Goal: Task Accomplishment & Management: Manage account settings

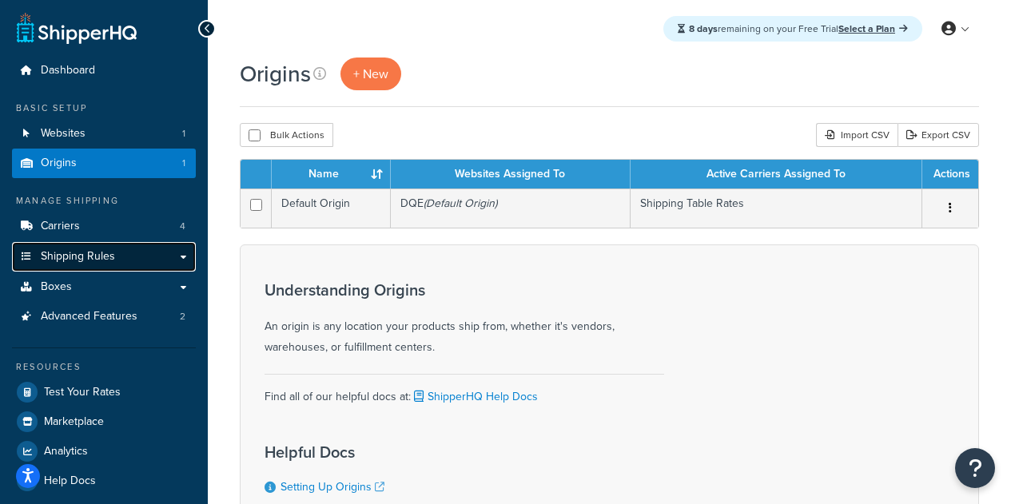
click at [82, 245] on link "Shipping Rules" at bounding box center [104, 257] width 184 height 30
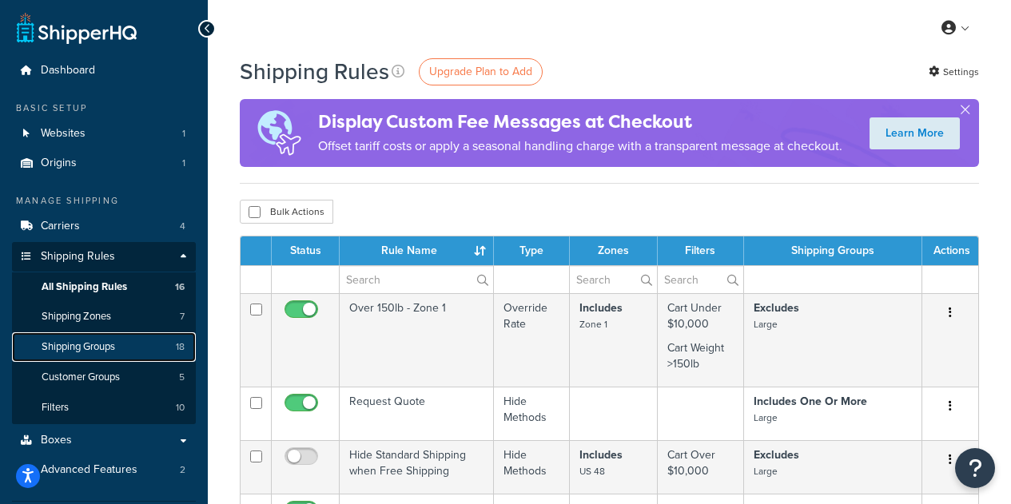
click at [140, 352] on link "Shipping Groups 18" at bounding box center [104, 347] width 184 height 30
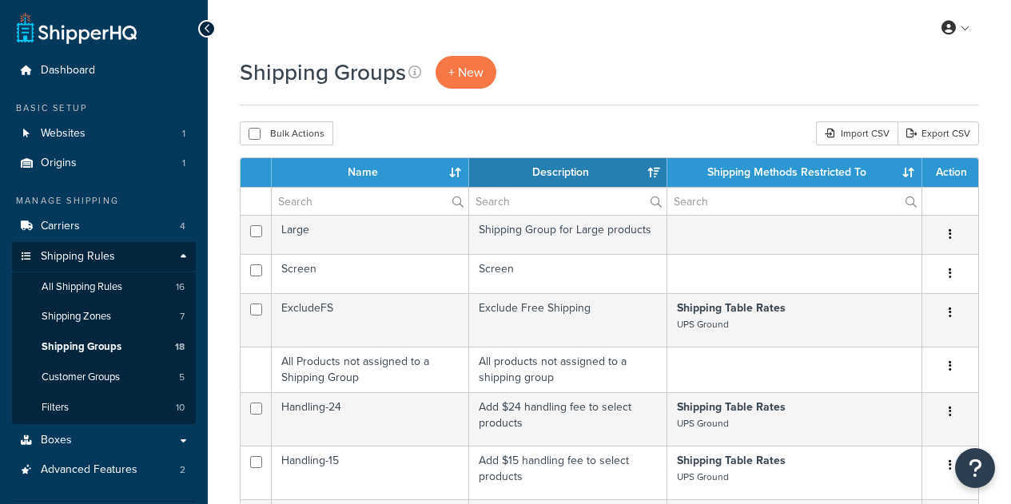
select select "15"
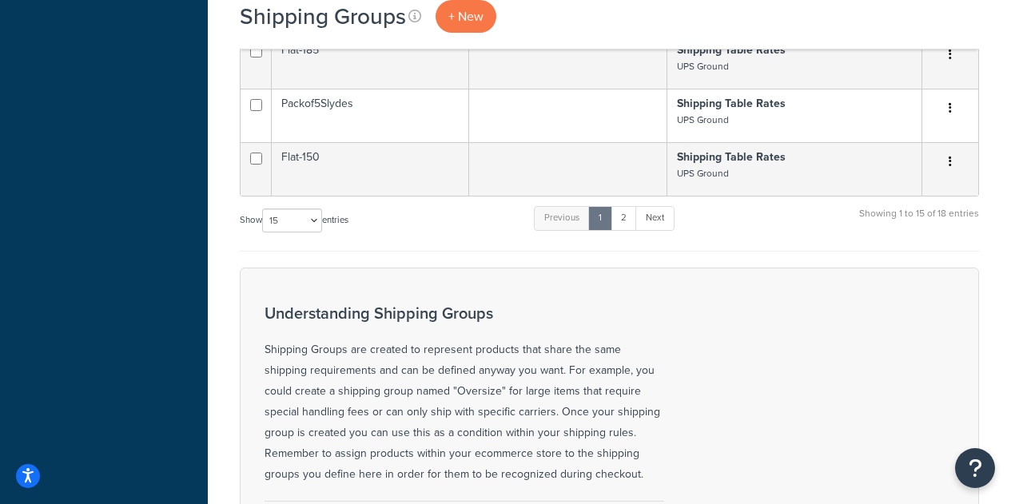
scroll to position [799, 0]
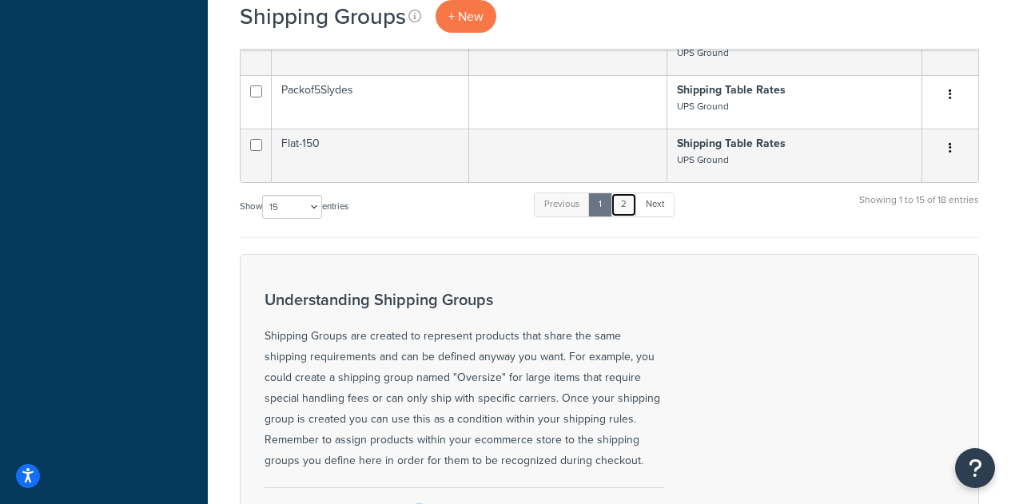
click at [627, 206] on link "2" at bounding box center [624, 205] width 26 height 24
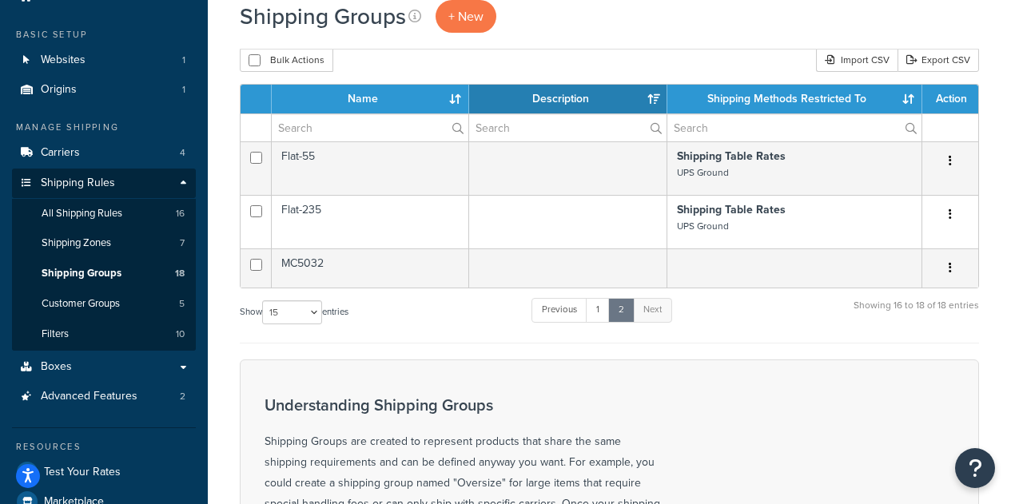
scroll to position [0, 0]
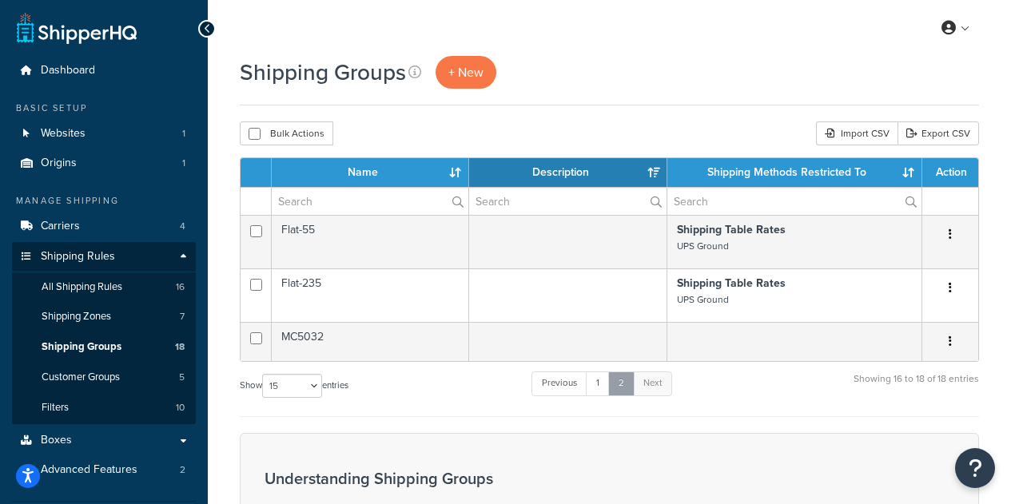
click at [612, 383] on link "2" at bounding box center [621, 384] width 26 height 24
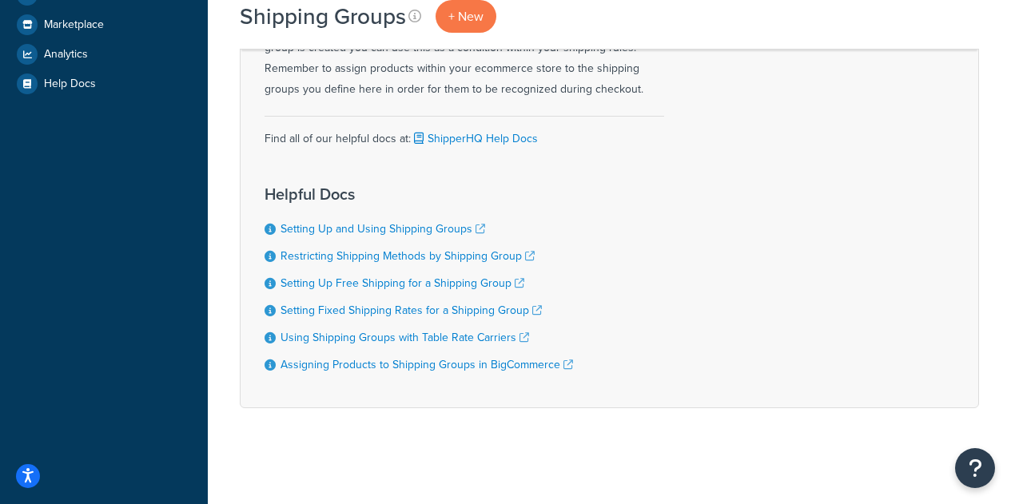
scroll to position [153, 0]
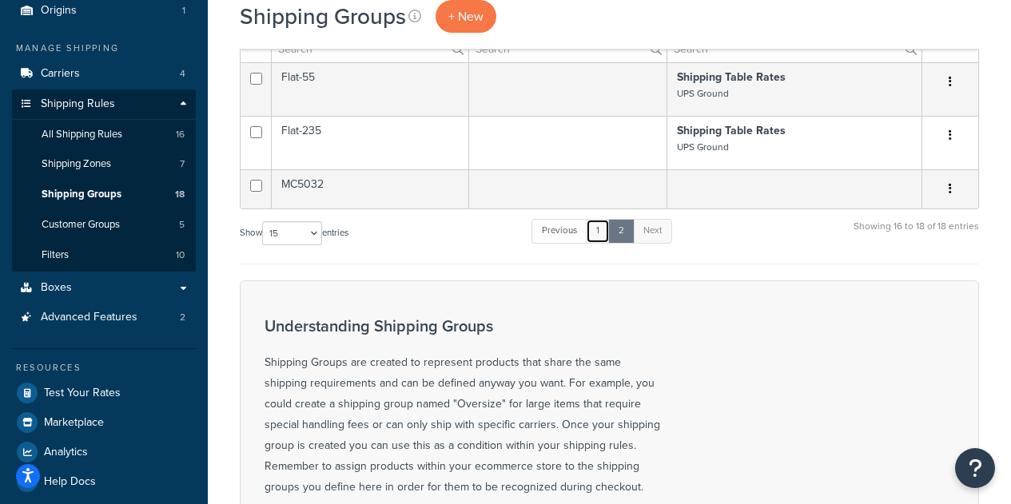
click at [599, 232] on link "1" at bounding box center [598, 231] width 24 height 24
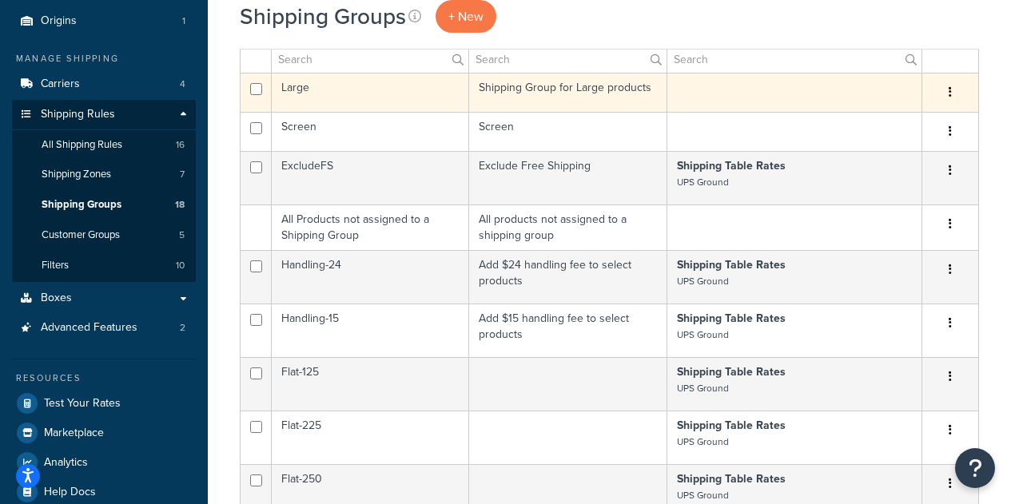
scroll to position [0, 0]
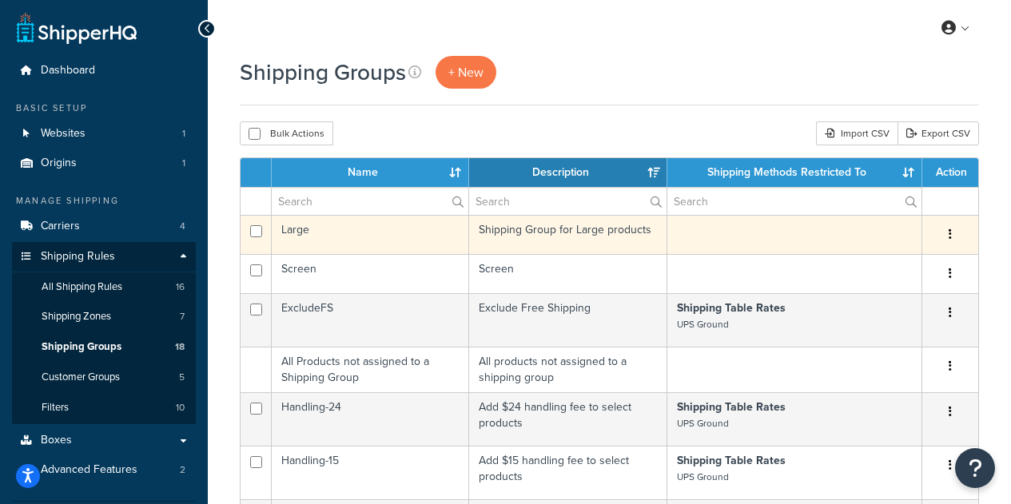
click at [953, 241] on button "button" at bounding box center [950, 235] width 22 height 26
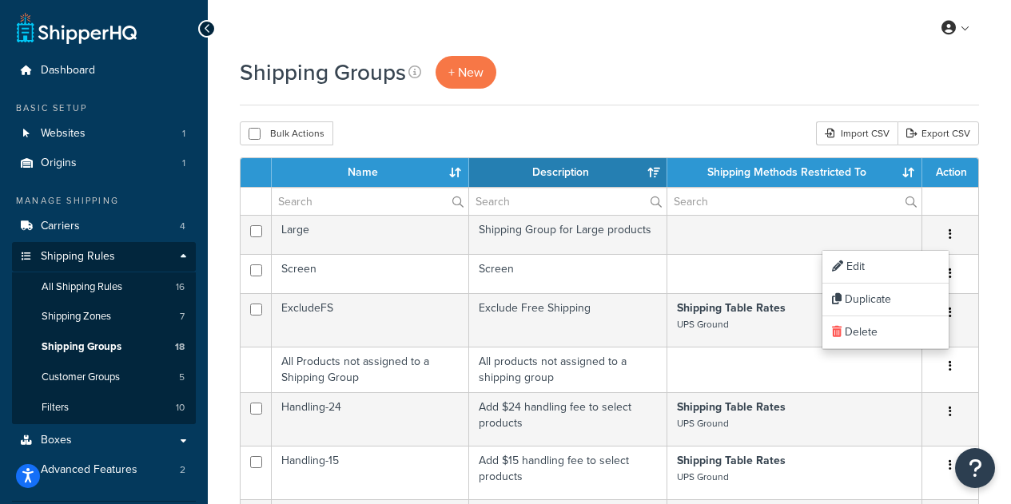
click at [738, 66] on div "Shipping Groups + New" at bounding box center [609, 72] width 739 height 33
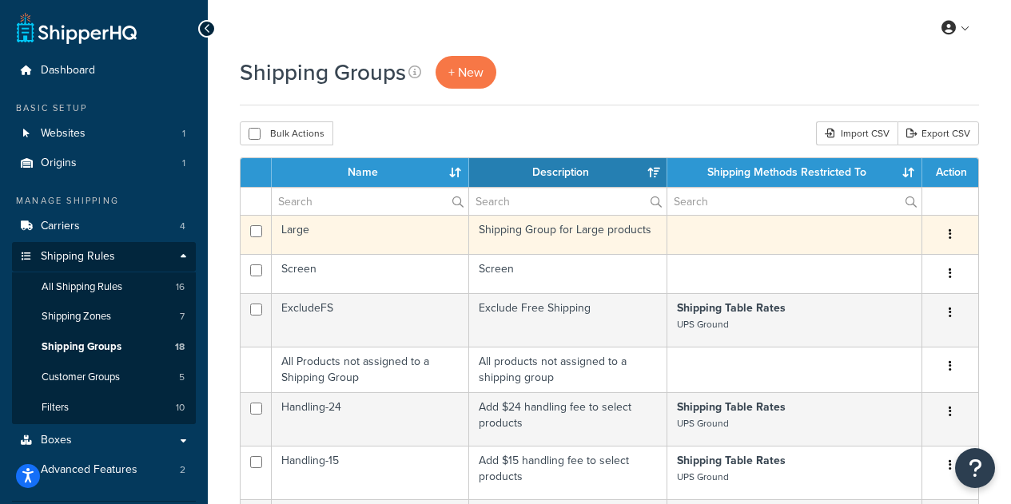
click at [307, 233] on td "Large" at bounding box center [370, 234] width 197 height 39
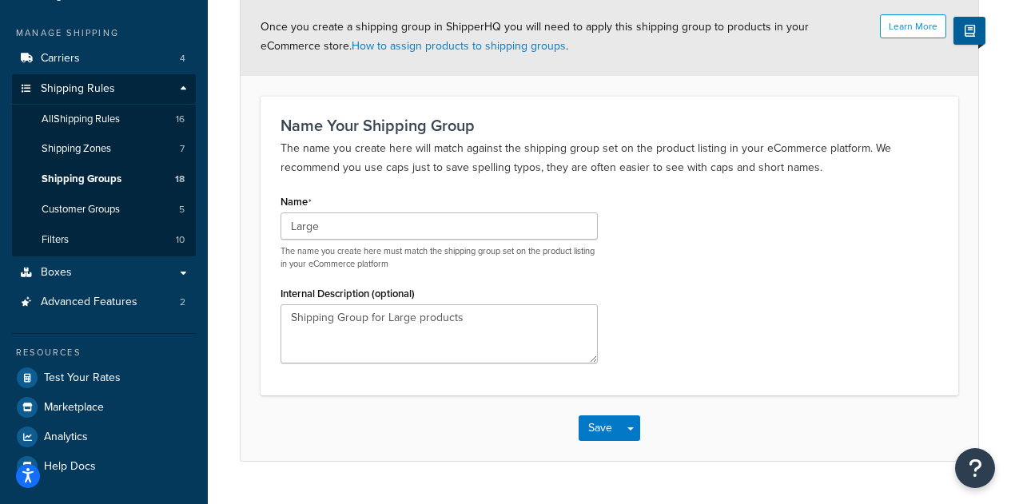
scroll to position [205, 0]
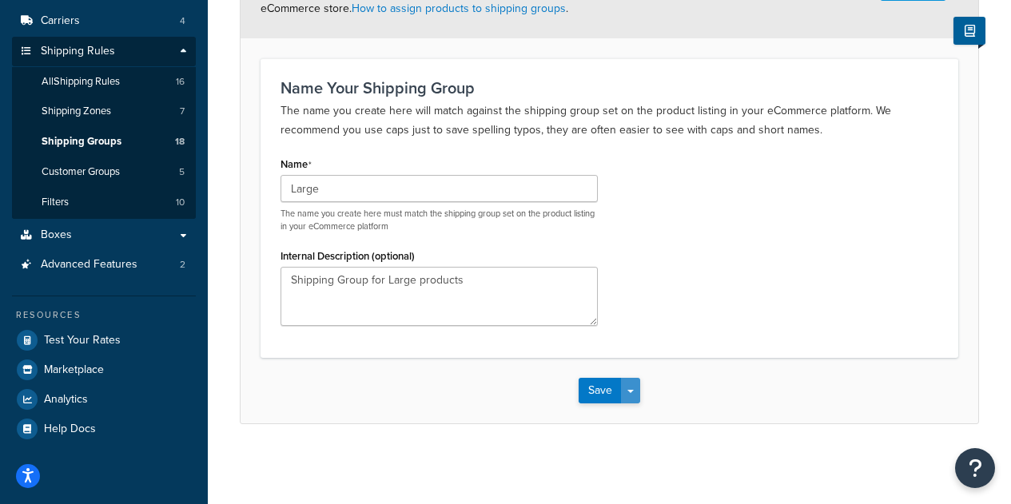
click at [635, 391] on button "Save Dropdown" at bounding box center [630, 391] width 19 height 26
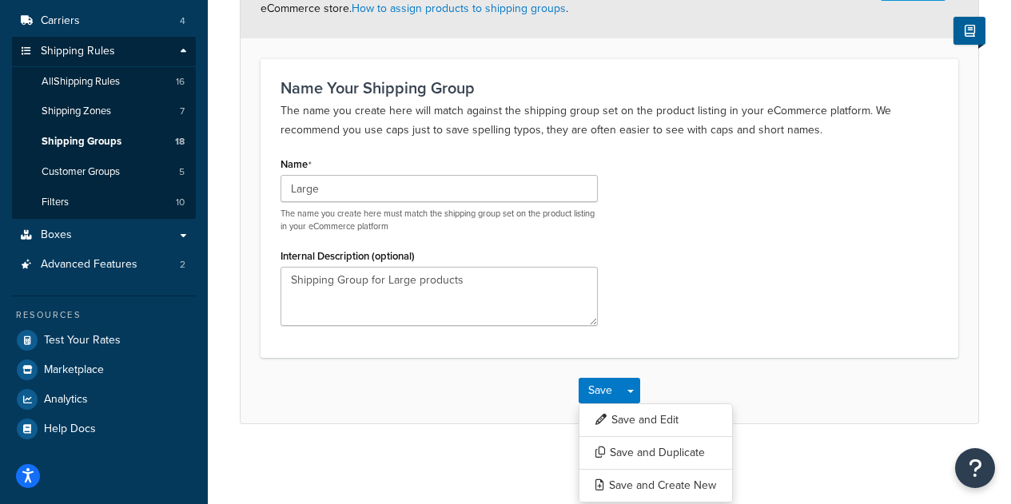
click at [762, 272] on div "Name Large The name you create here must match the shipping group set on the pr…" at bounding box center [610, 245] width 682 height 185
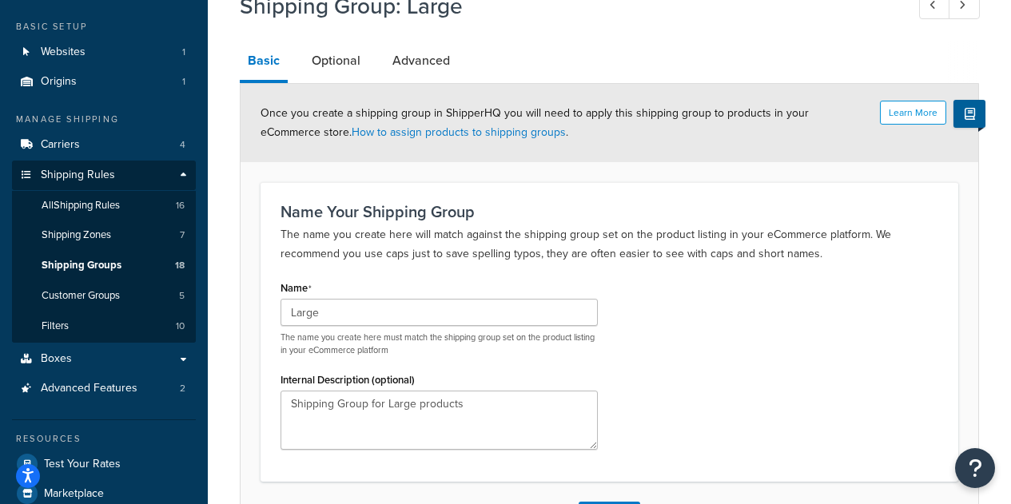
scroll to position [0, 0]
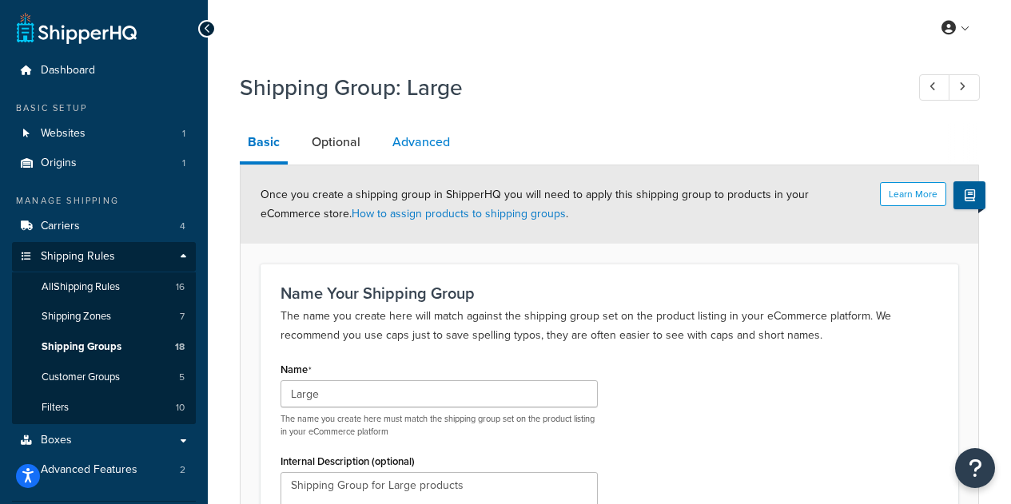
click at [442, 139] on link "Advanced" at bounding box center [421, 142] width 74 height 38
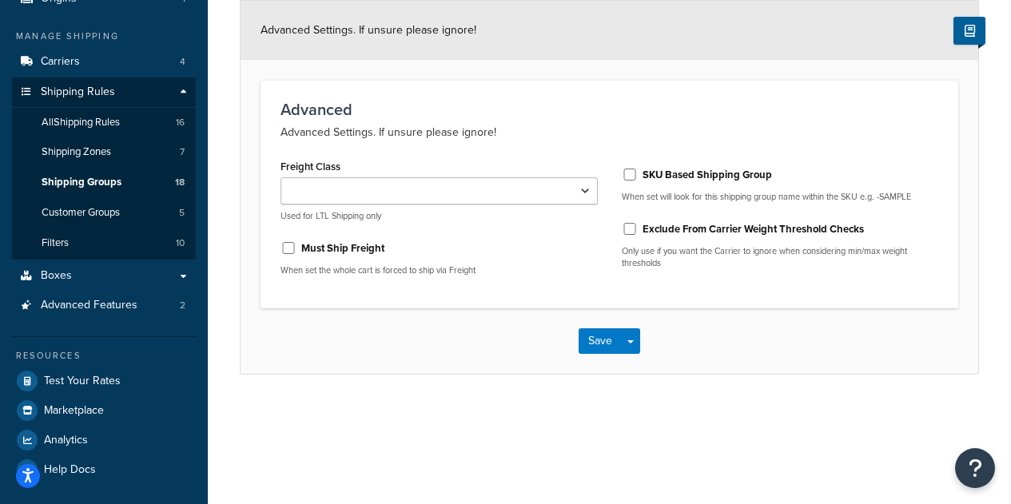
scroll to position [5, 0]
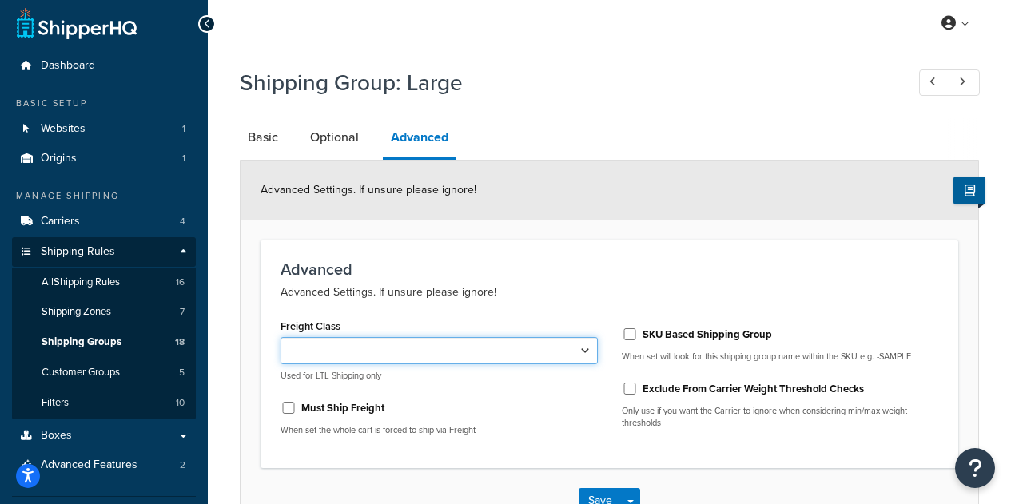
click at [556, 340] on select "50 55 60 65 70 77.5 85 92.5 100 110 125 150 175 200 250 300 400 500" at bounding box center [439, 350] width 317 height 27
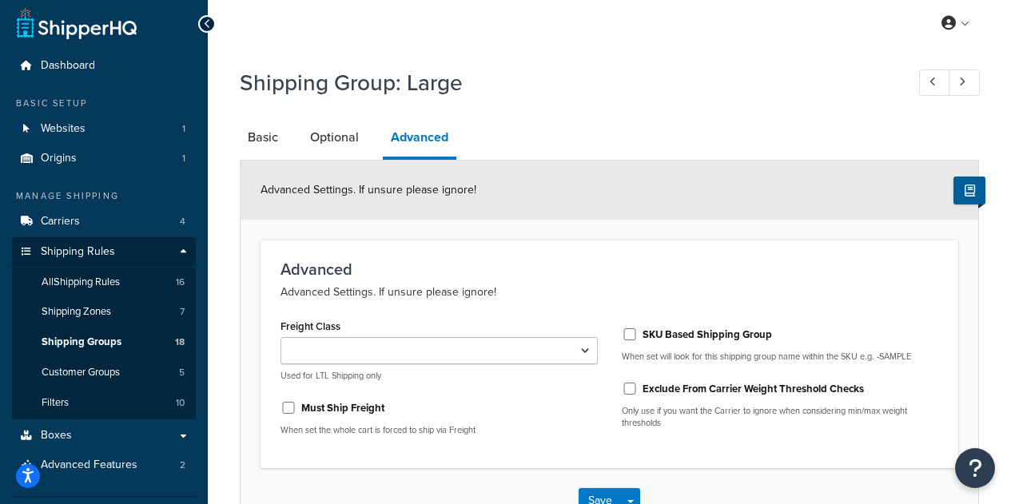
click at [470, 451] on div "Advanced Advanced Settings. If unsure please ignore! Freight Class 50 55 60 65 …" at bounding box center [610, 354] width 698 height 229
click at [924, 78] on link at bounding box center [934, 83] width 31 height 26
click at [930, 82] on icon at bounding box center [932, 82] width 6 height 10
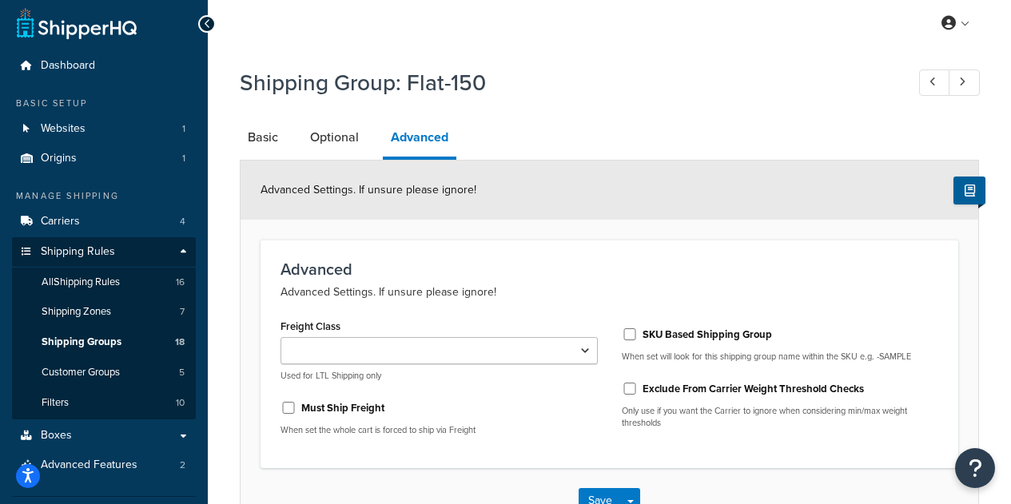
click at [917, 80] on ul at bounding box center [944, 83] width 70 height 26
click at [922, 73] on link at bounding box center [934, 83] width 31 height 26
click at [929, 76] on link at bounding box center [934, 83] width 31 height 26
click at [118, 336] on span "Shipping Groups" at bounding box center [82, 343] width 80 height 14
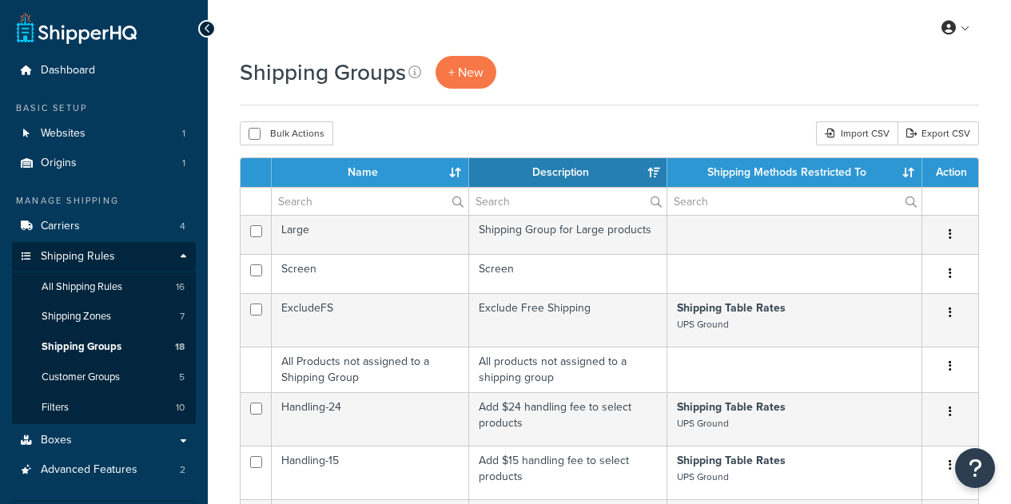
select select "15"
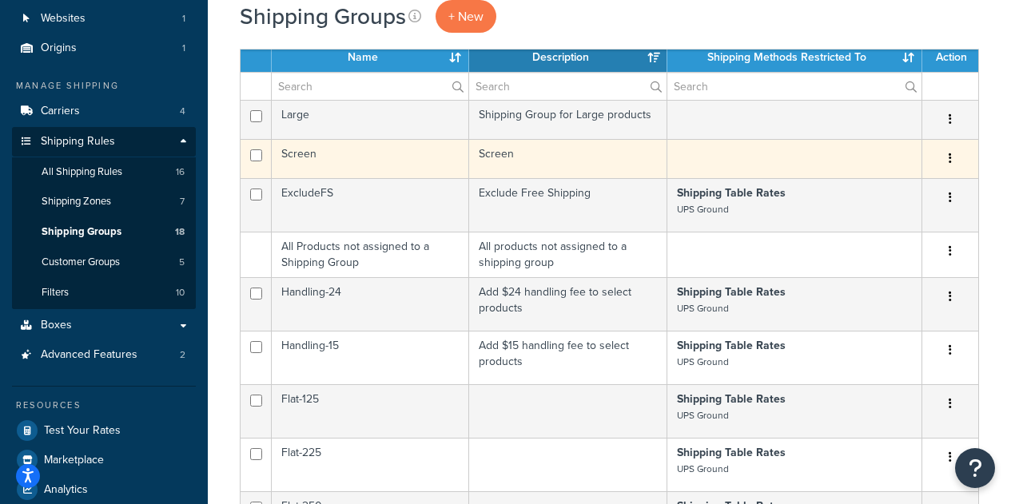
scroll to position [160, 0]
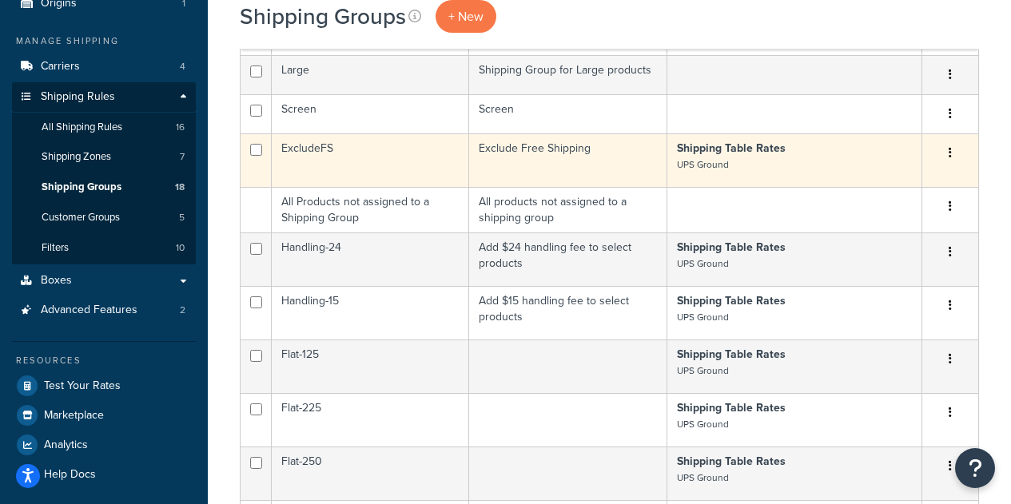
click at [310, 141] on td "ExcludeFS" at bounding box center [370, 160] width 197 height 54
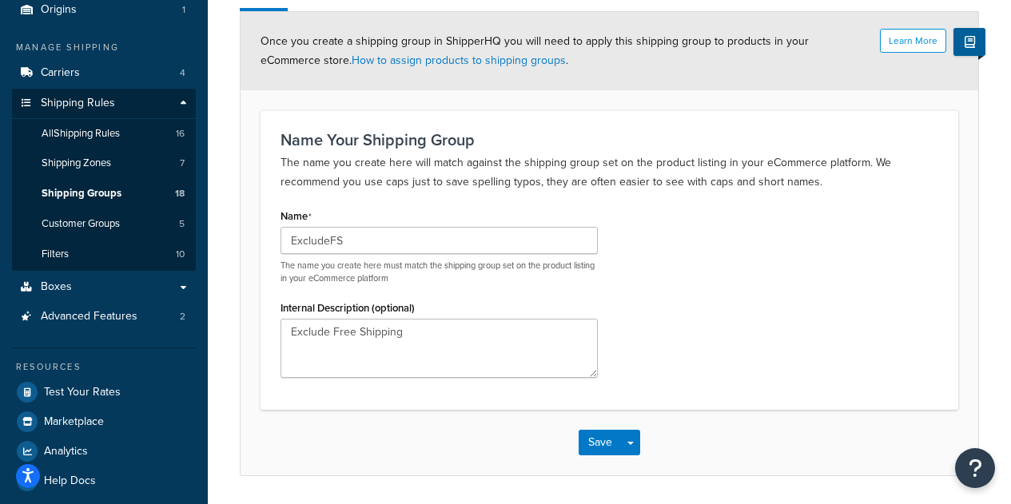
scroll to position [125, 0]
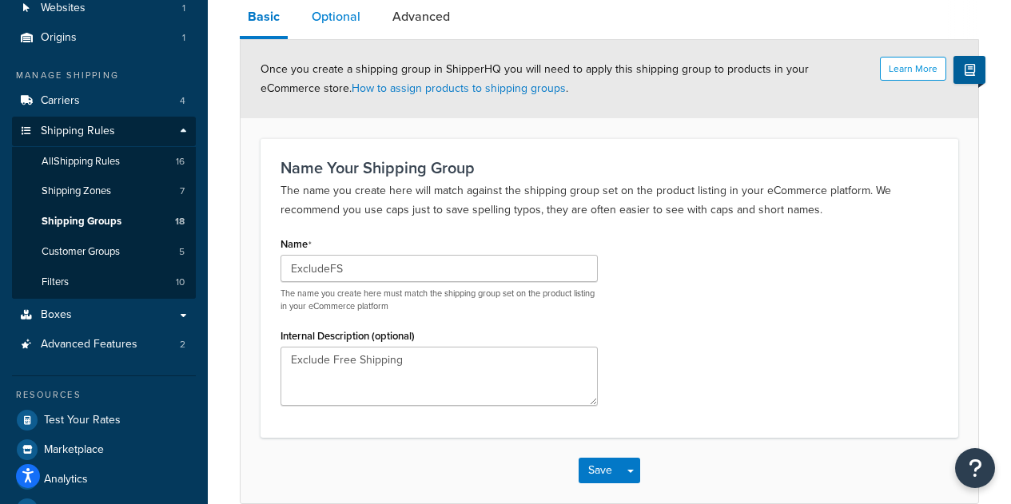
click at [347, 21] on link "Optional" at bounding box center [336, 17] width 65 height 38
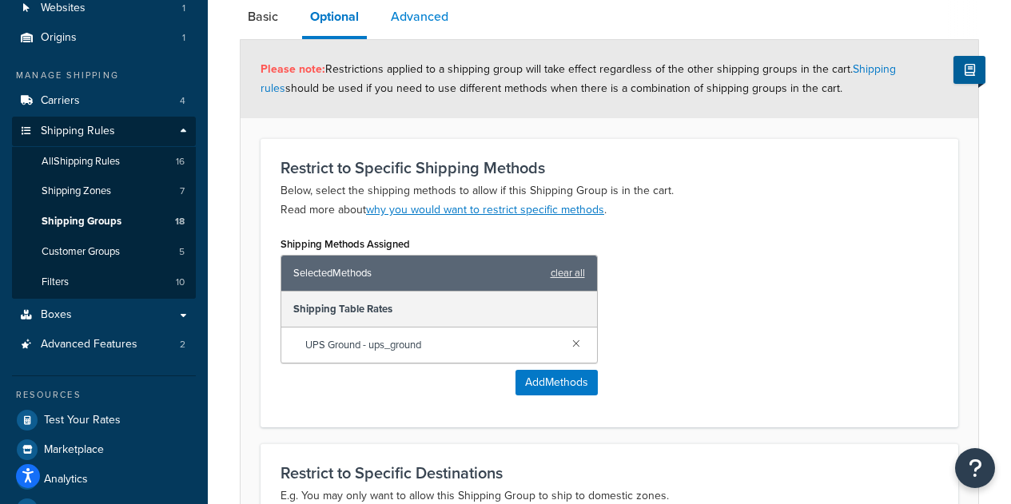
click at [436, 14] on link "Advanced" at bounding box center [420, 17] width 74 height 38
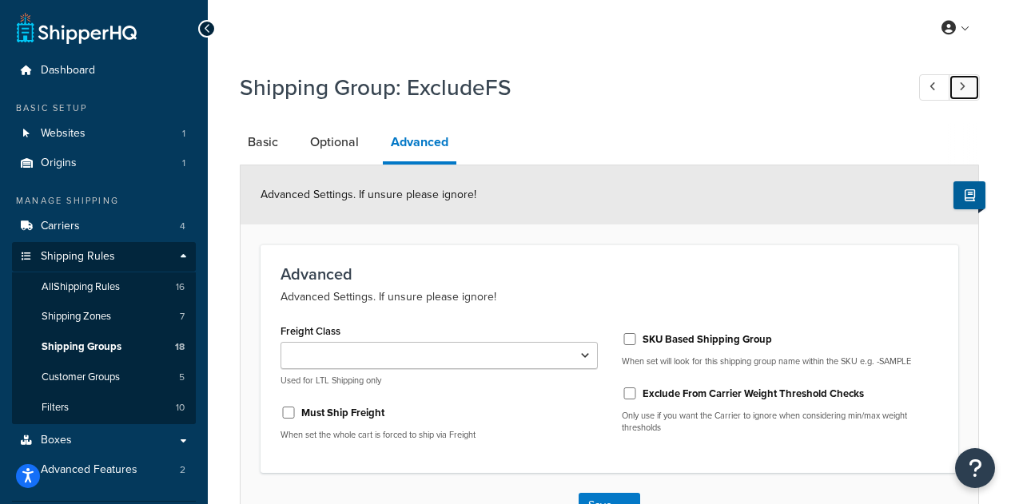
drag, startPoint x: 955, startPoint y: 81, endPoint x: 575, endPoint y: 73, distance: 380.5
click at [955, 80] on link at bounding box center [964, 87] width 31 height 26
click at [974, 86] on link at bounding box center [964, 87] width 31 height 26
click at [955, 86] on link at bounding box center [964, 87] width 31 height 26
click at [972, 94] on link at bounding box center [964, 87] width 31 height 26
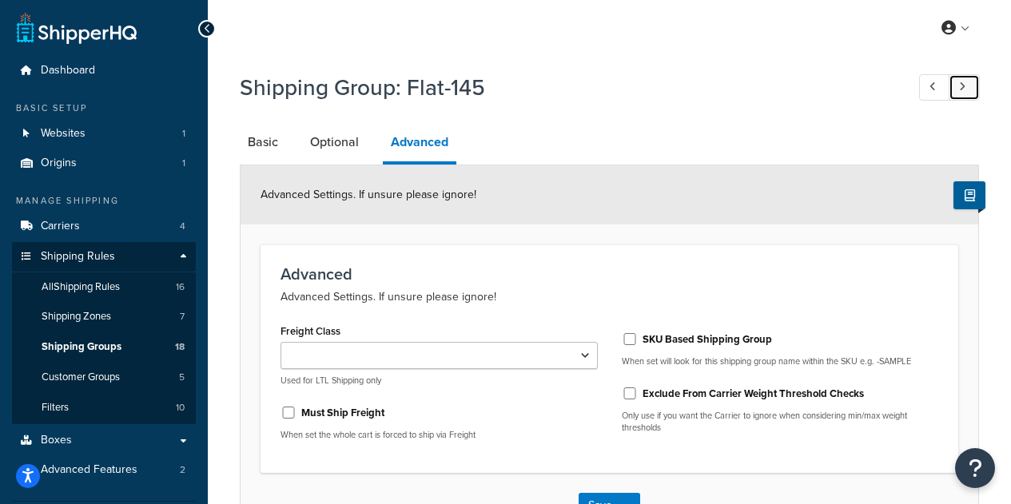
click at [969, 88] on link at bounding box center [964, 87] width 31 height 26
click at [969, 87] on link at bounding box center [964, 87] width 31 height 26
click at [954, 82] on link at bounding box center [964, 87] width 31 height 26
click at [977, 86] on link at bounding box center [964, 87] width 31 height 26
drag, startPoint x: 957, startPoint y: 83, endPoint x: 578, endPoint y: 68, distance: 379.9
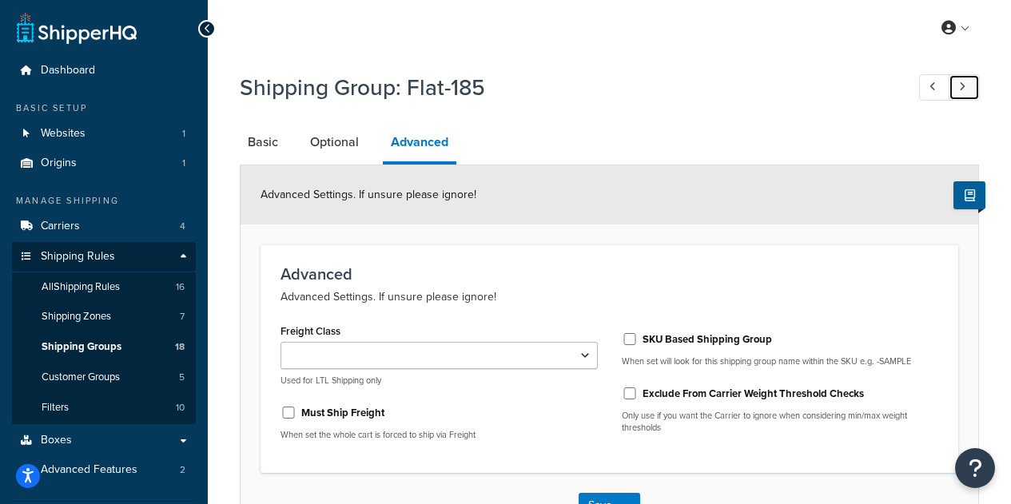
click at [957, 83] on link at bounding box center [964, 87] width 31 height 26
drag, startPoint x: 963, startPoint y: 94, endPoint x: 581, endPoint y: 64, distance: 383.2
click at [964, 94] on link at bounding box center [964, 87] width 31 height 26
click at [963, 79] on link at bounding box center [964, 87] width 31 height 26
